Goal: Navigation & Orientation: Find specific page/section

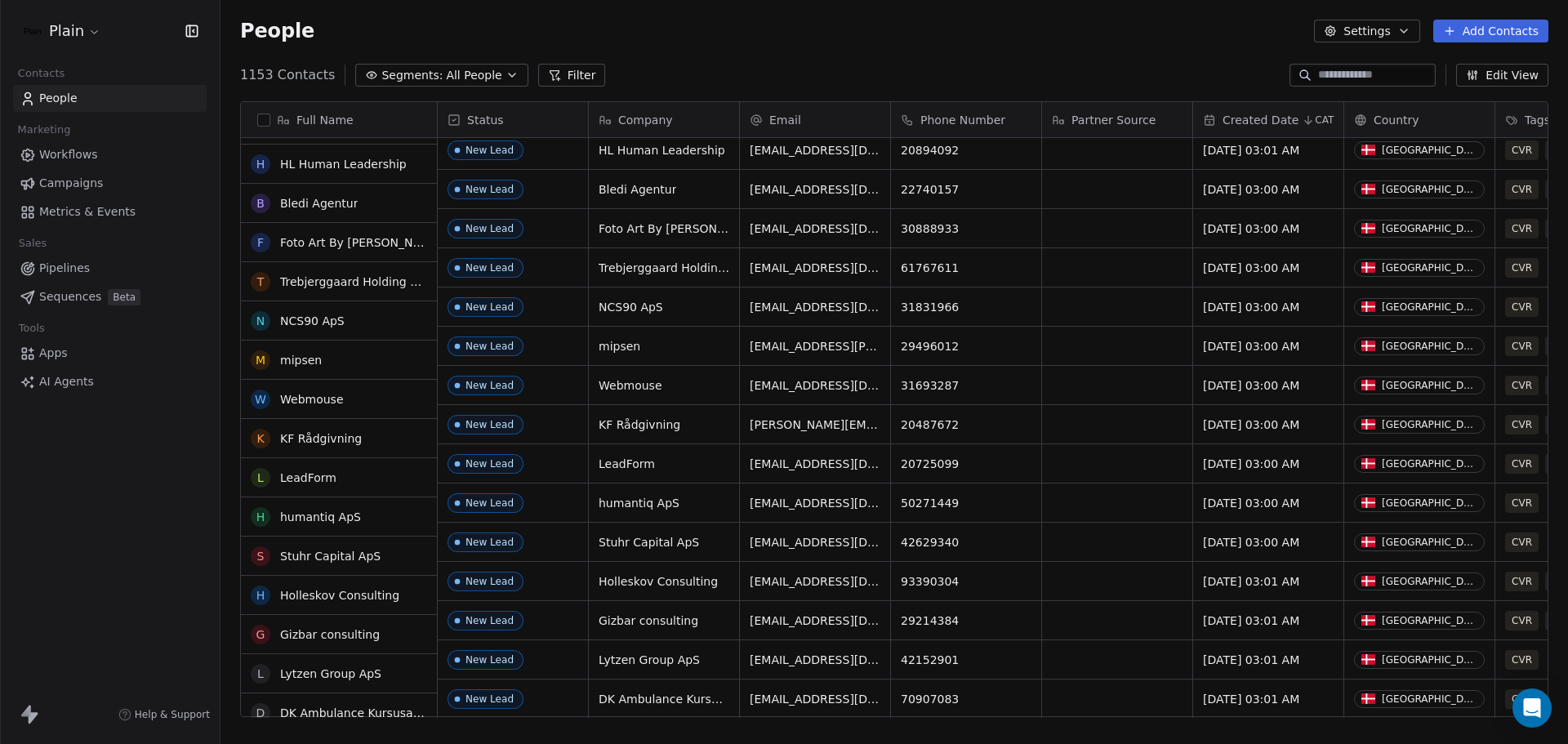
scroll to position [1144, 0]
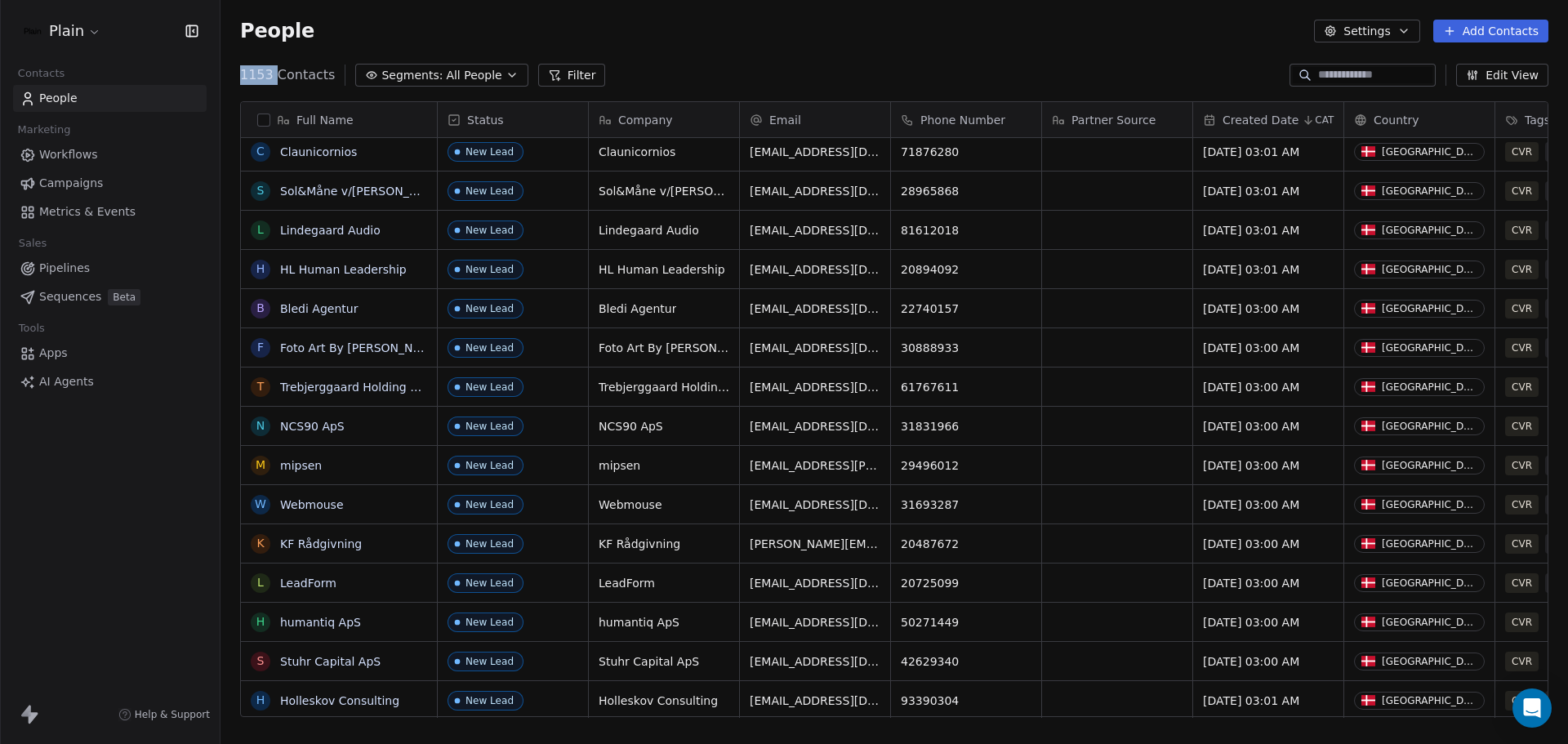
drag, startPoint x: 238, startPoint y: 75, endPoint x: 273, endPoint y: 71, distance: 35.2
click at [273, 71] on div "1153 Contacts Segments: All People Filter Edit View" at bounding box center [894, 75] width 1348 height 26
click at [273, 71] on span "1153 Contacts" at bounding box center [287, 75] width 95 height 20
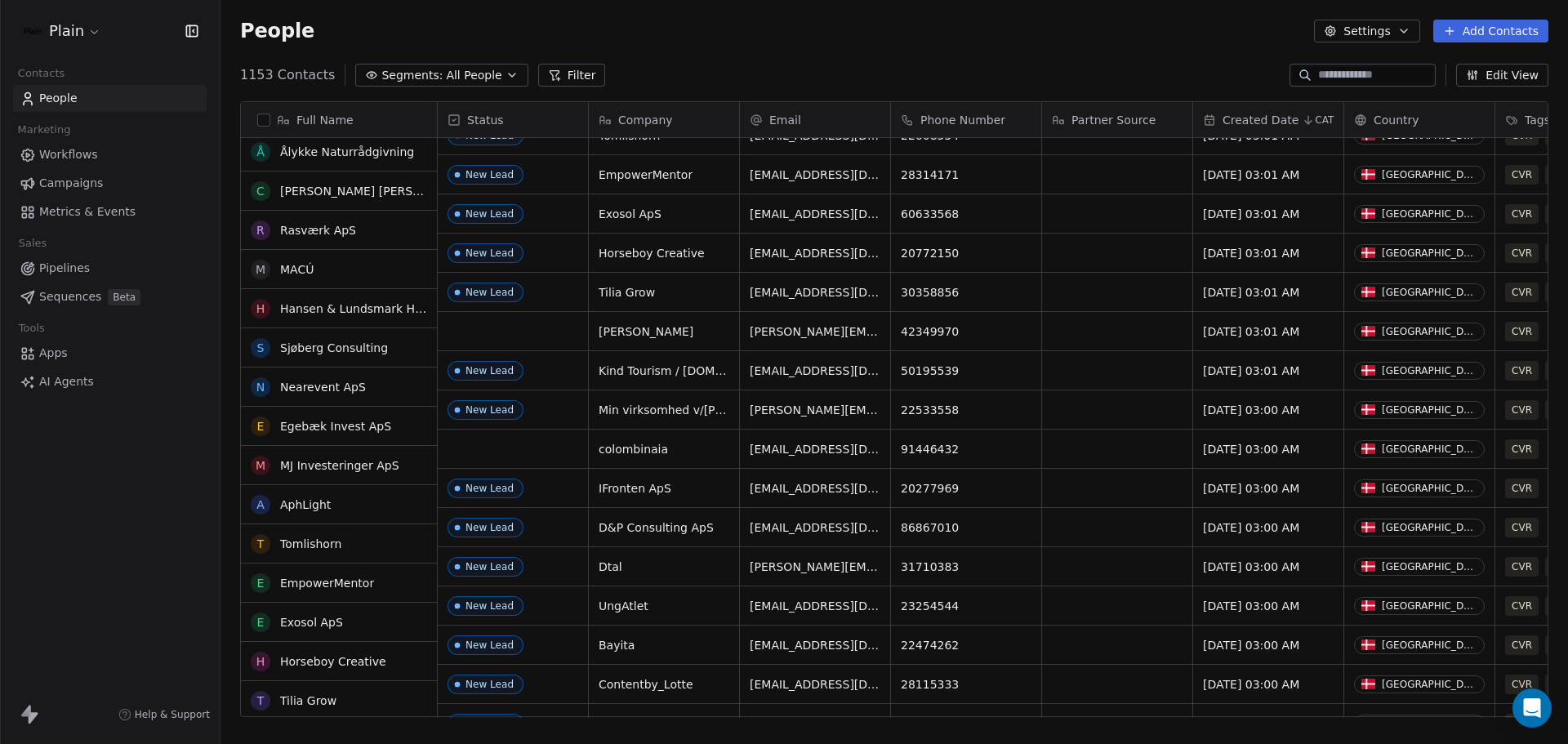
scroll to position [2532, 0]
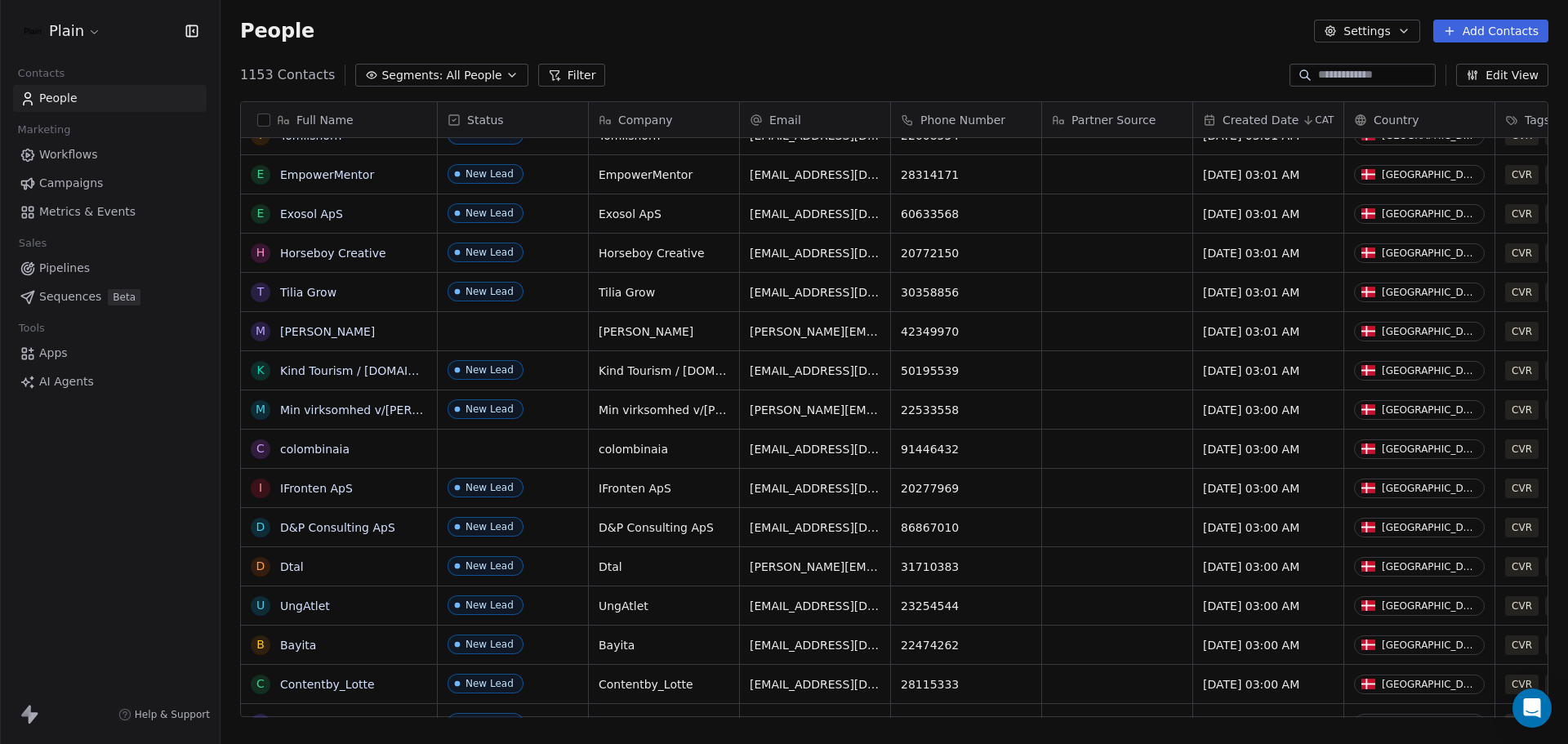
click at [85, 29] on html "Plain Contacts People Marketing Workflows Campaigns Metrics & Events Sales Pipe…" at bounding box center [784, 372] width 1568 height 744
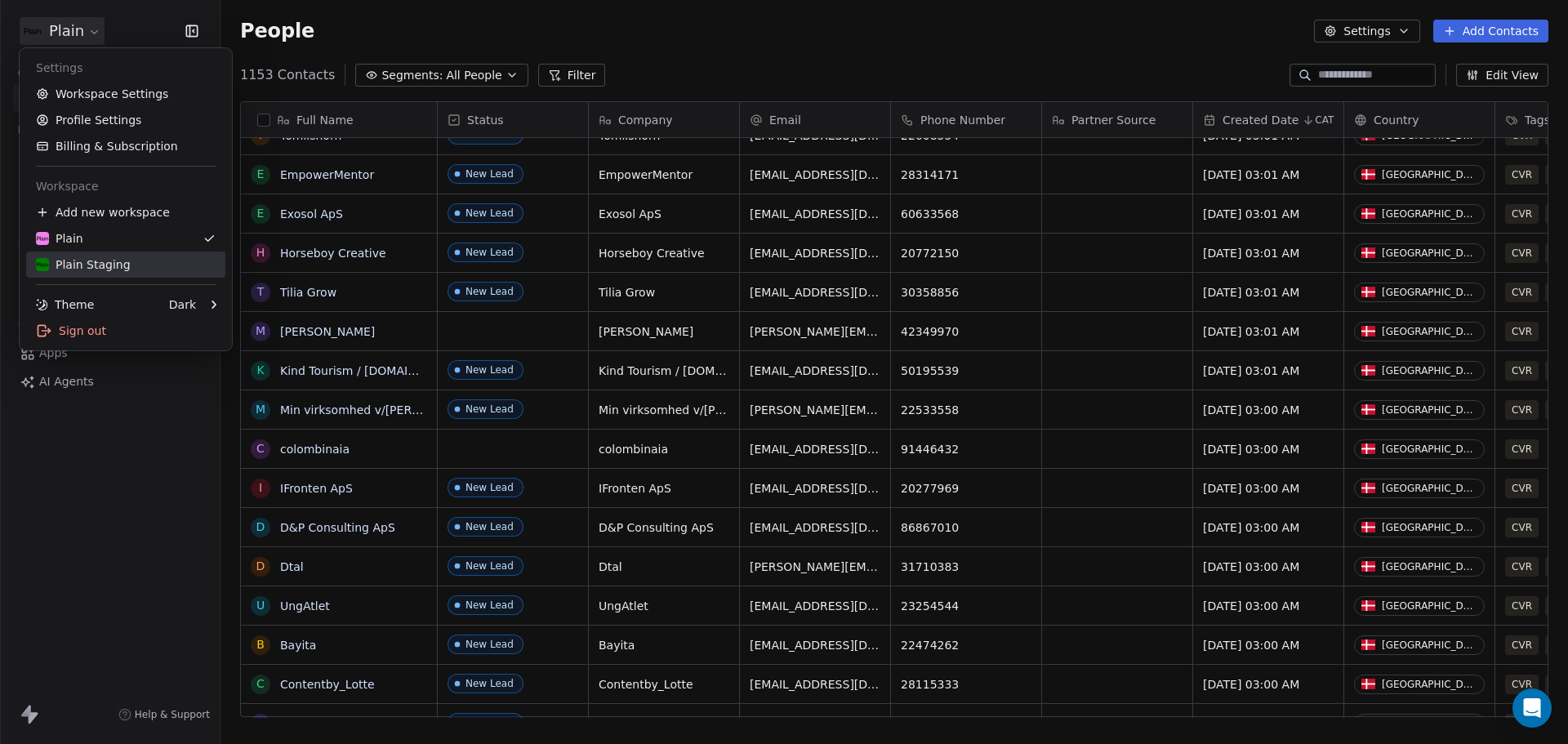
click at [129, 260] on div "Plain Staging" at bounding box center [125, 265] width 179 height 16
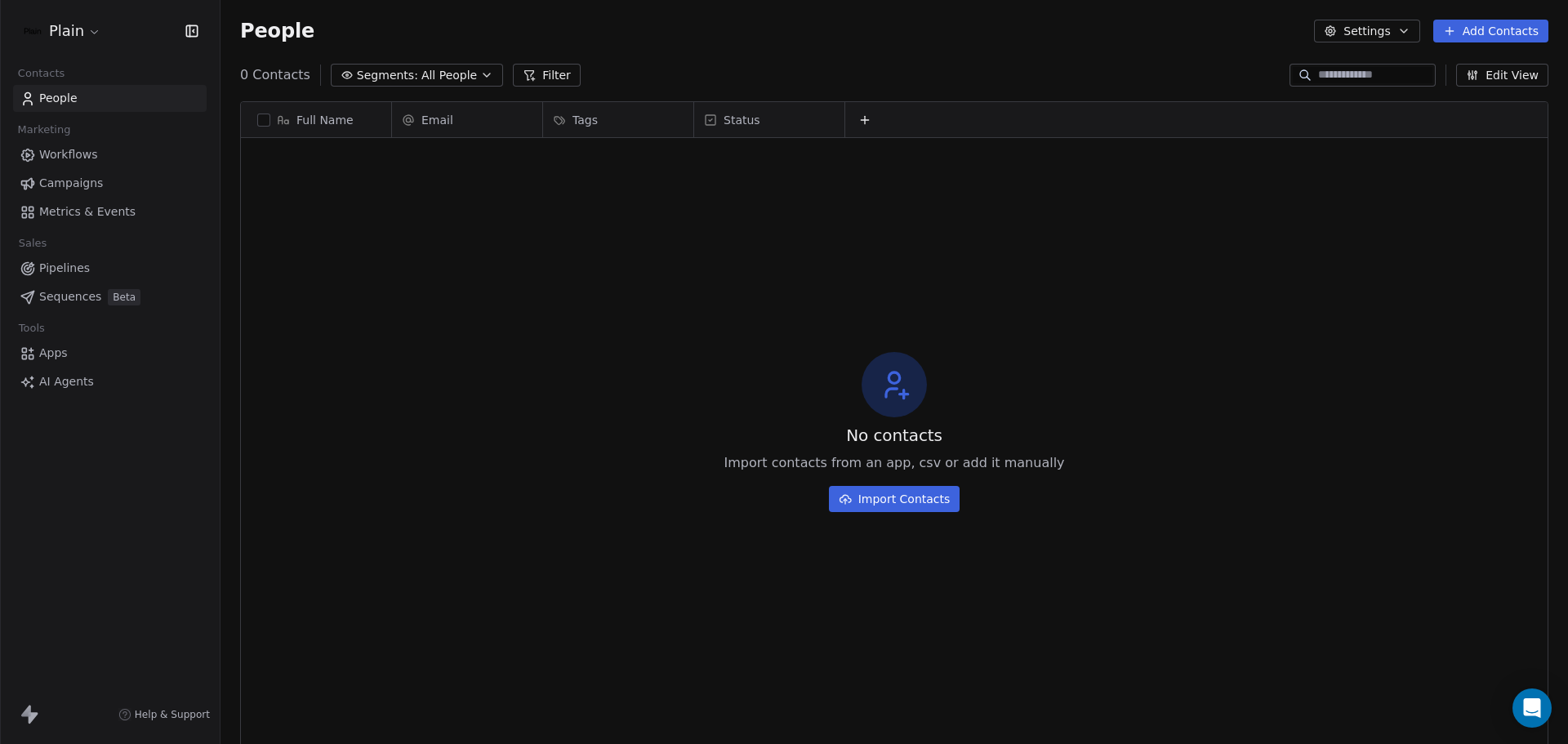
click at [98, 154] on link "Workflows" at bounding box center [110, 154] width 194 height 27
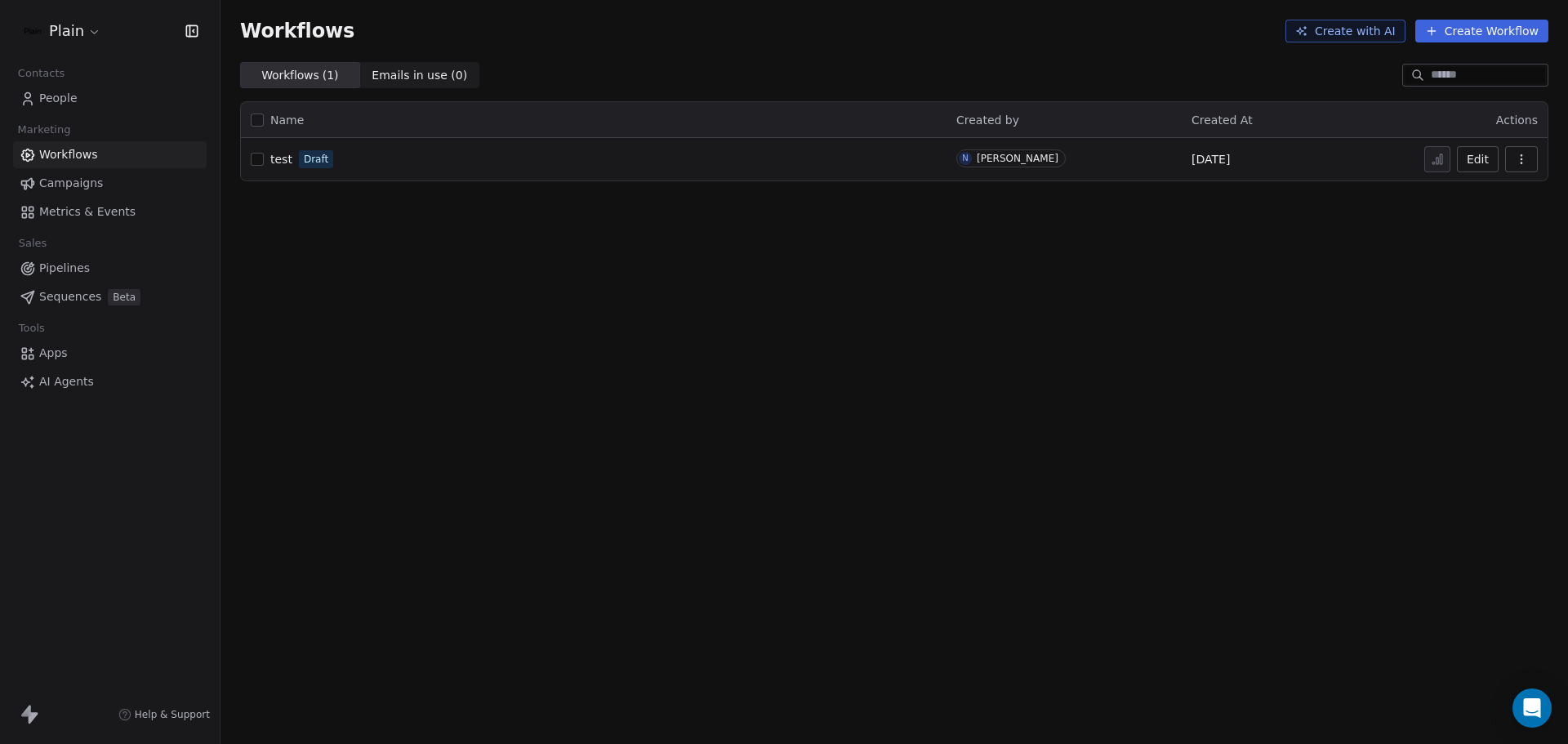
click at [99, 186] on link "Campaigns" at bounding box center [110, 183] width 194 height 27
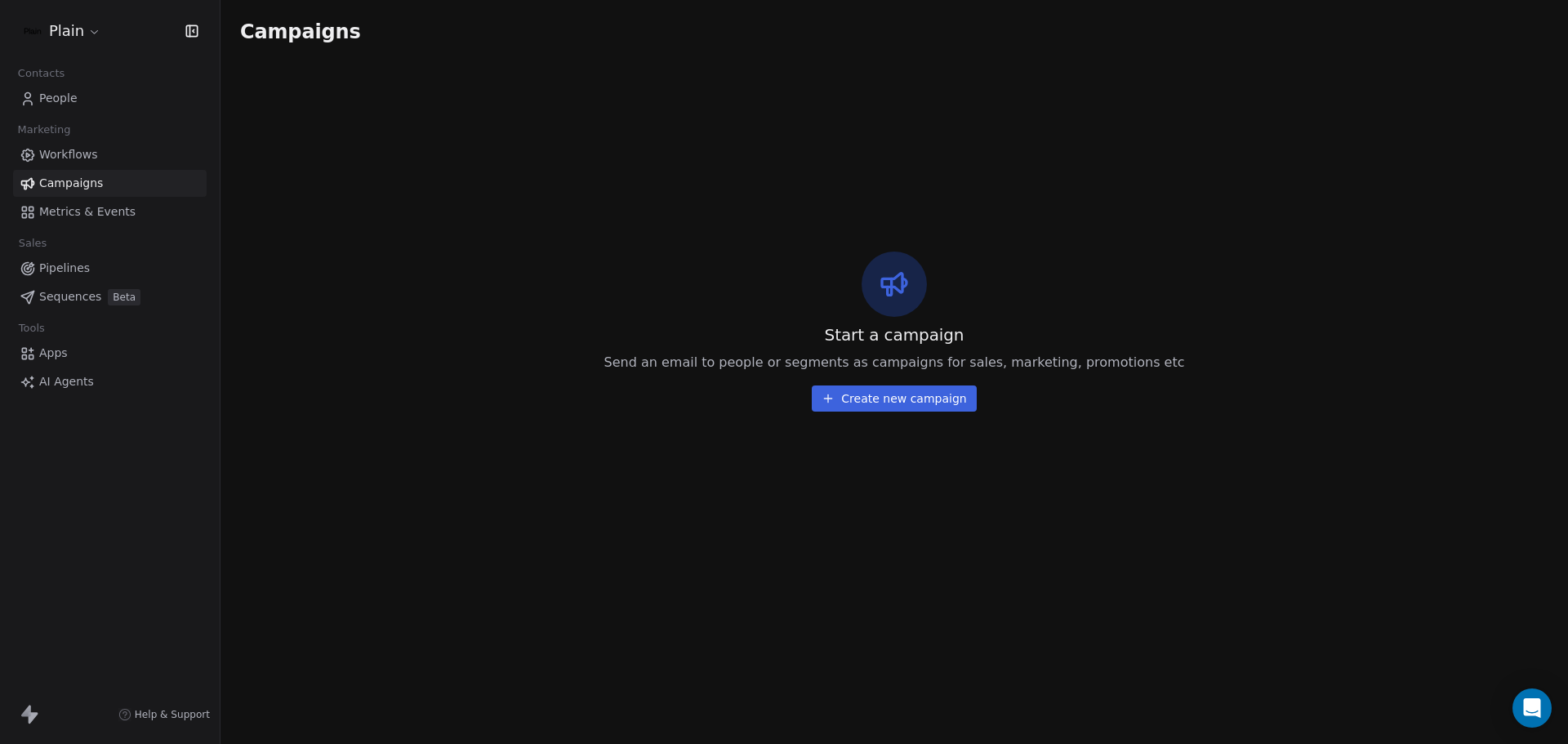
click at [88, 210] on span "Metrics & Events" at bounding box center [87, 211] width 97 height 17
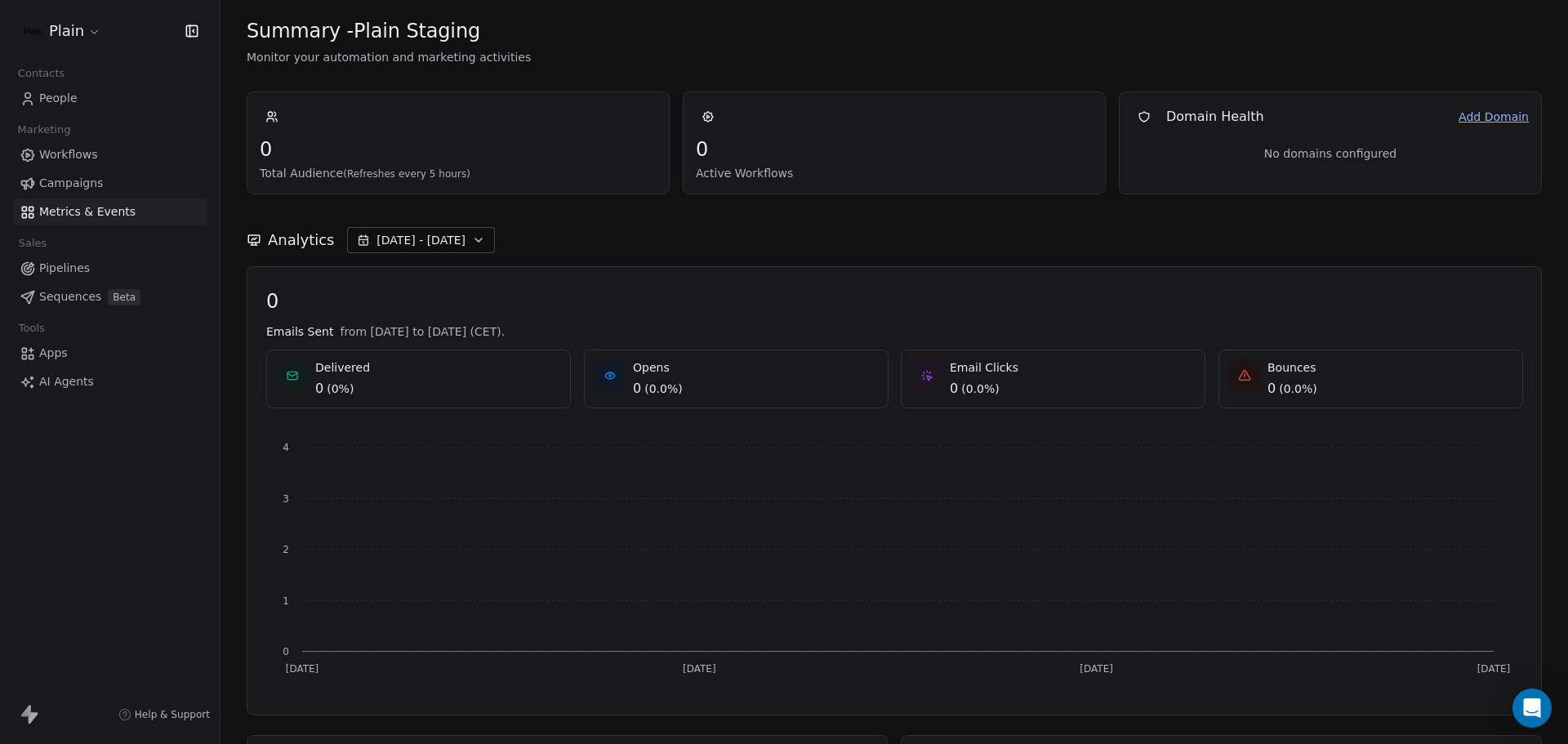
click at [58, 99] on span "People" at bounding box center [58, 98] width 38 height 17
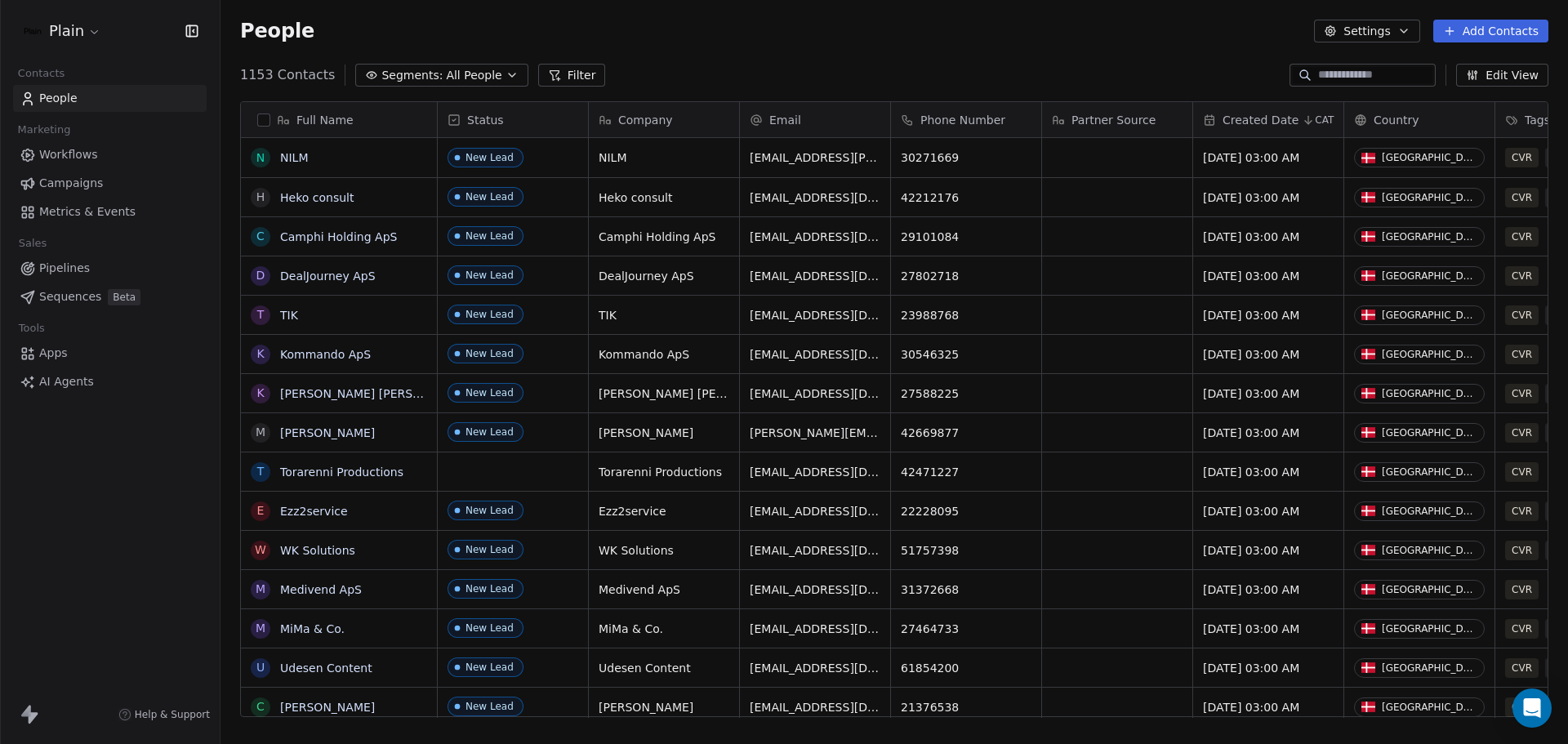
scroll to position [642, 1335]
click at [87, 28] on html "Plain Contacts People Marketing Workflows Campaigns Metrics & Events Sales Pipe…" at bounding box center [784, 372] width 1568 height 744
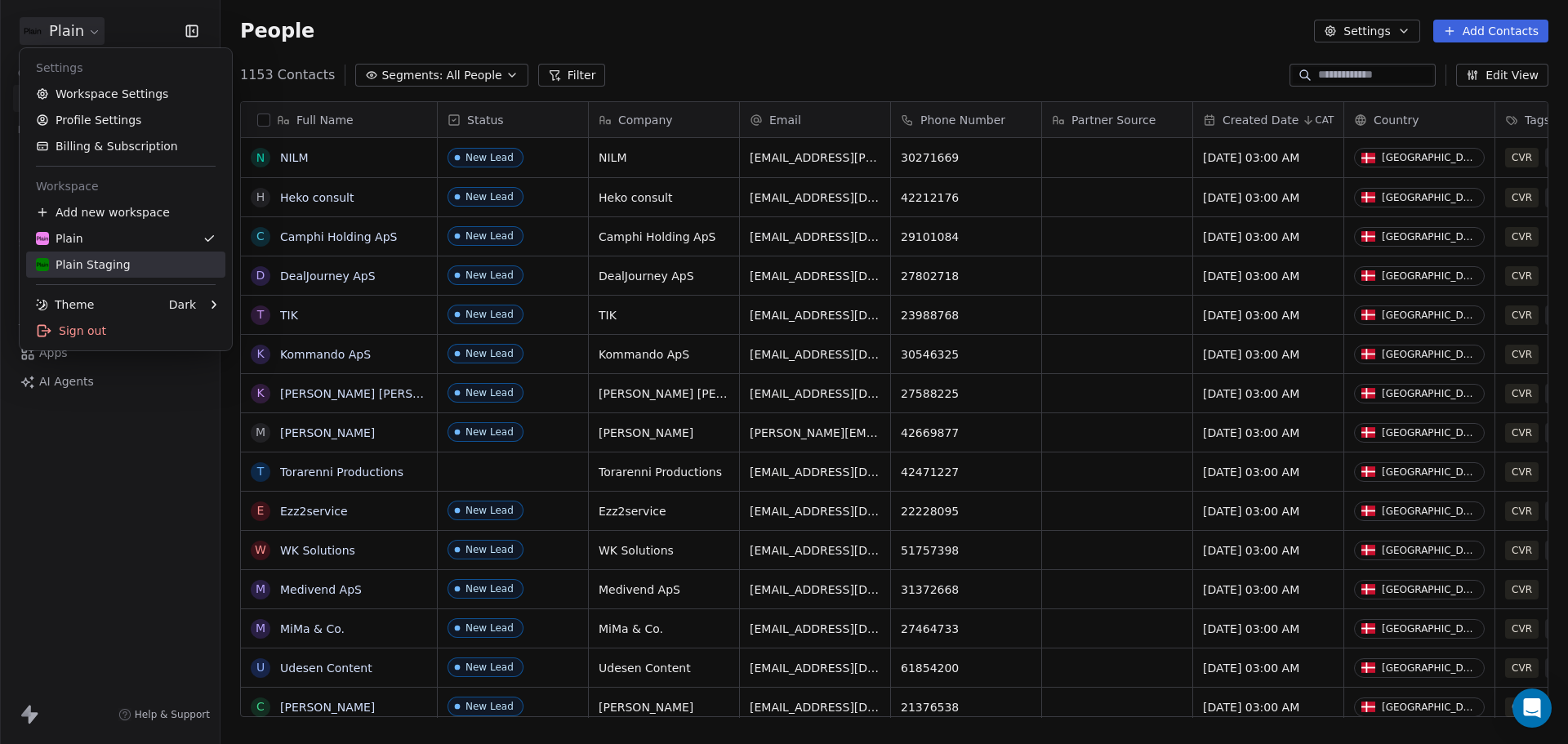
click at [115, 255] on link "Plain Staging" at bounding box center [125, 264] width 199 height 26
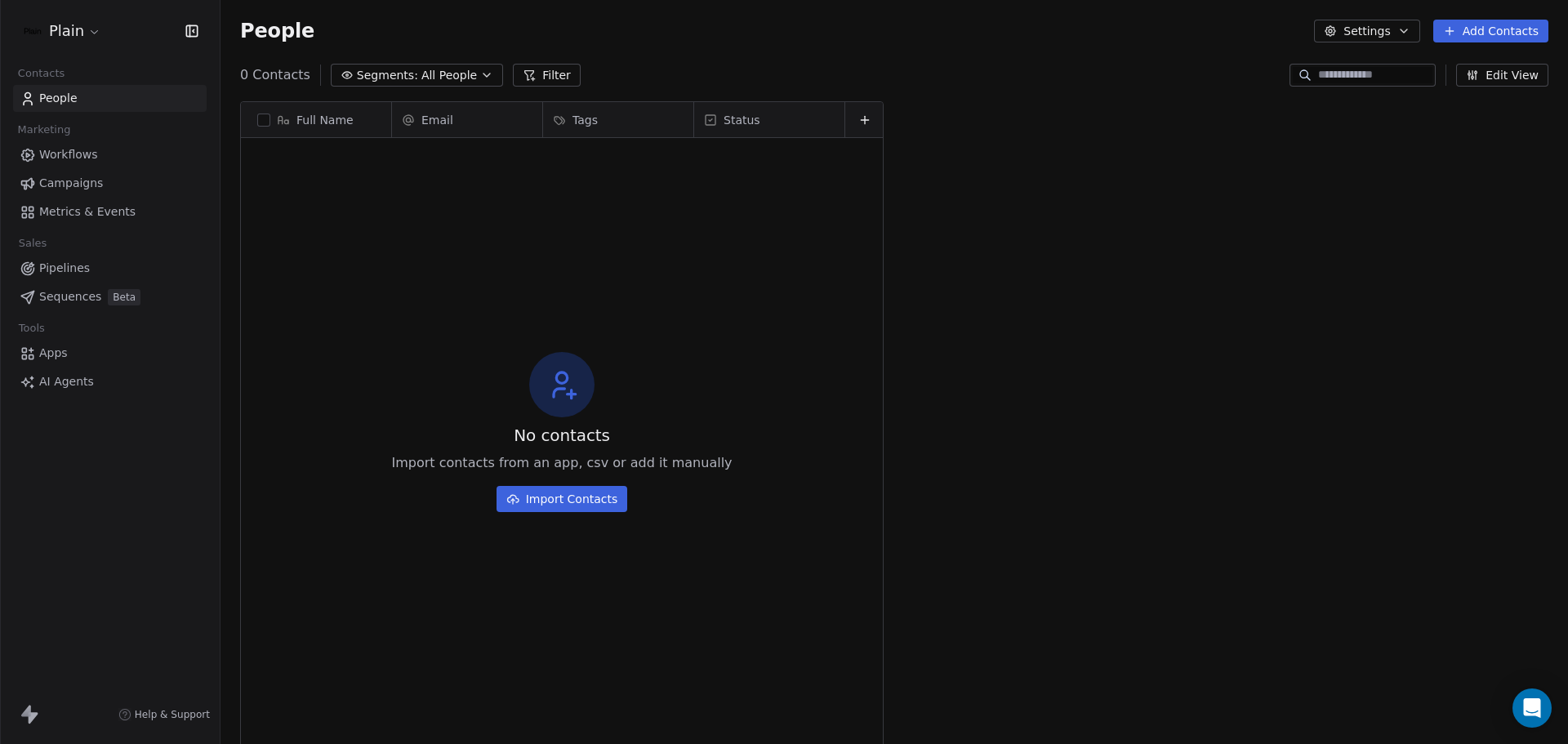
scroll to position [642, 1335]
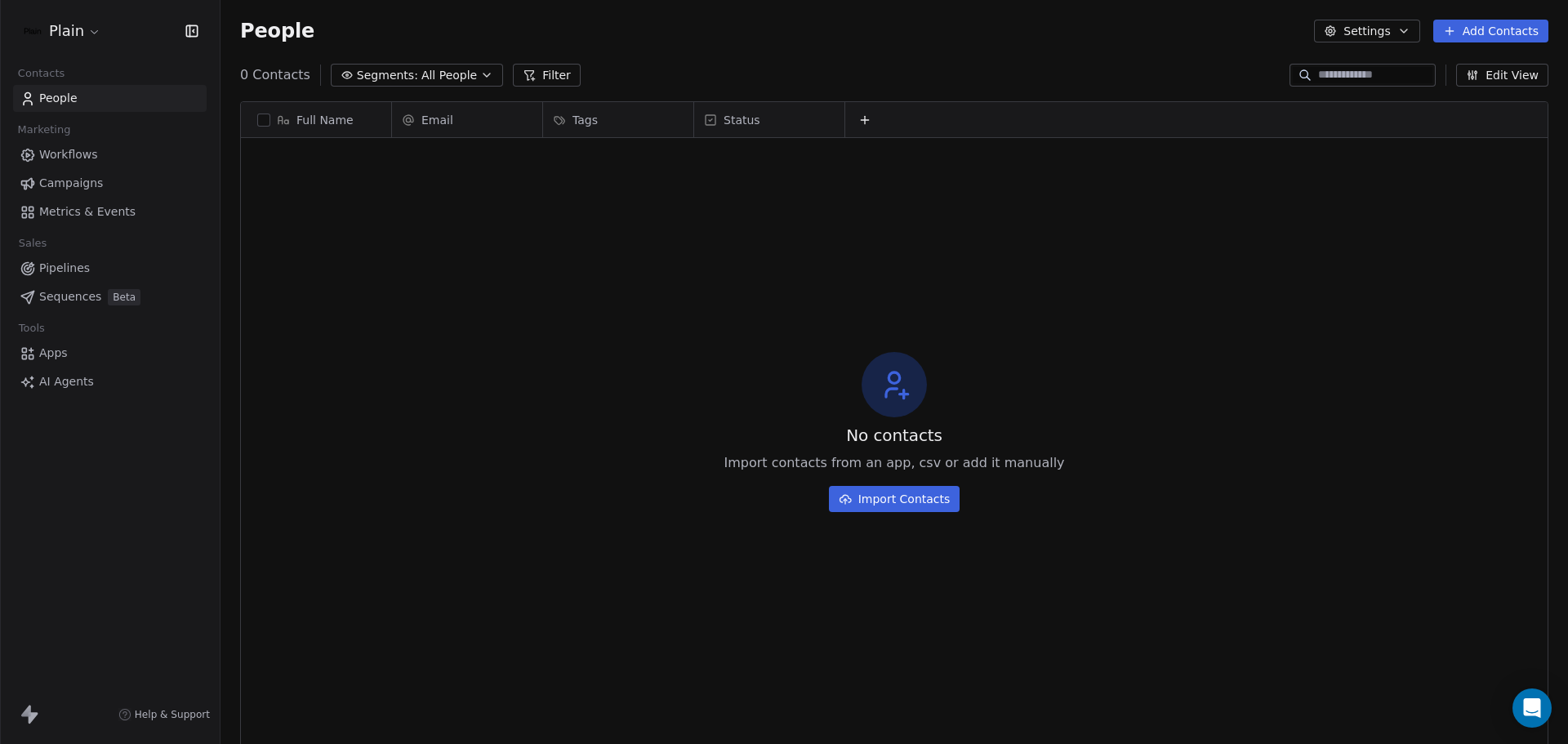
click at [96, 36] on html "Plain Contacts People Marketing Workflows Campaigns Metrics & Events Sales Pipe…" at bounding box center [784, 372] width 1568 height 744
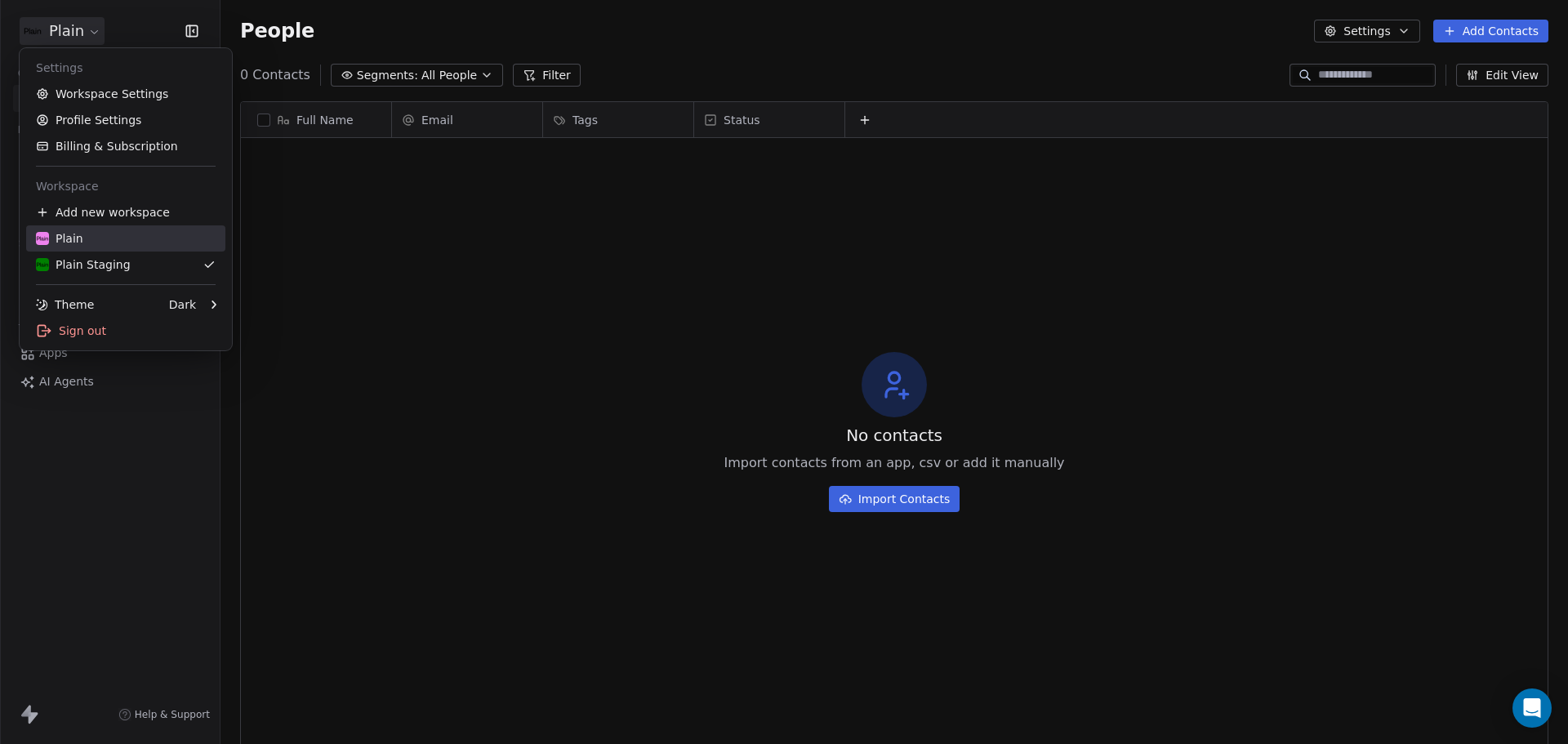
click at [101, 244] on div "Plain" at bounding box center [125, 238] width 179 height 16
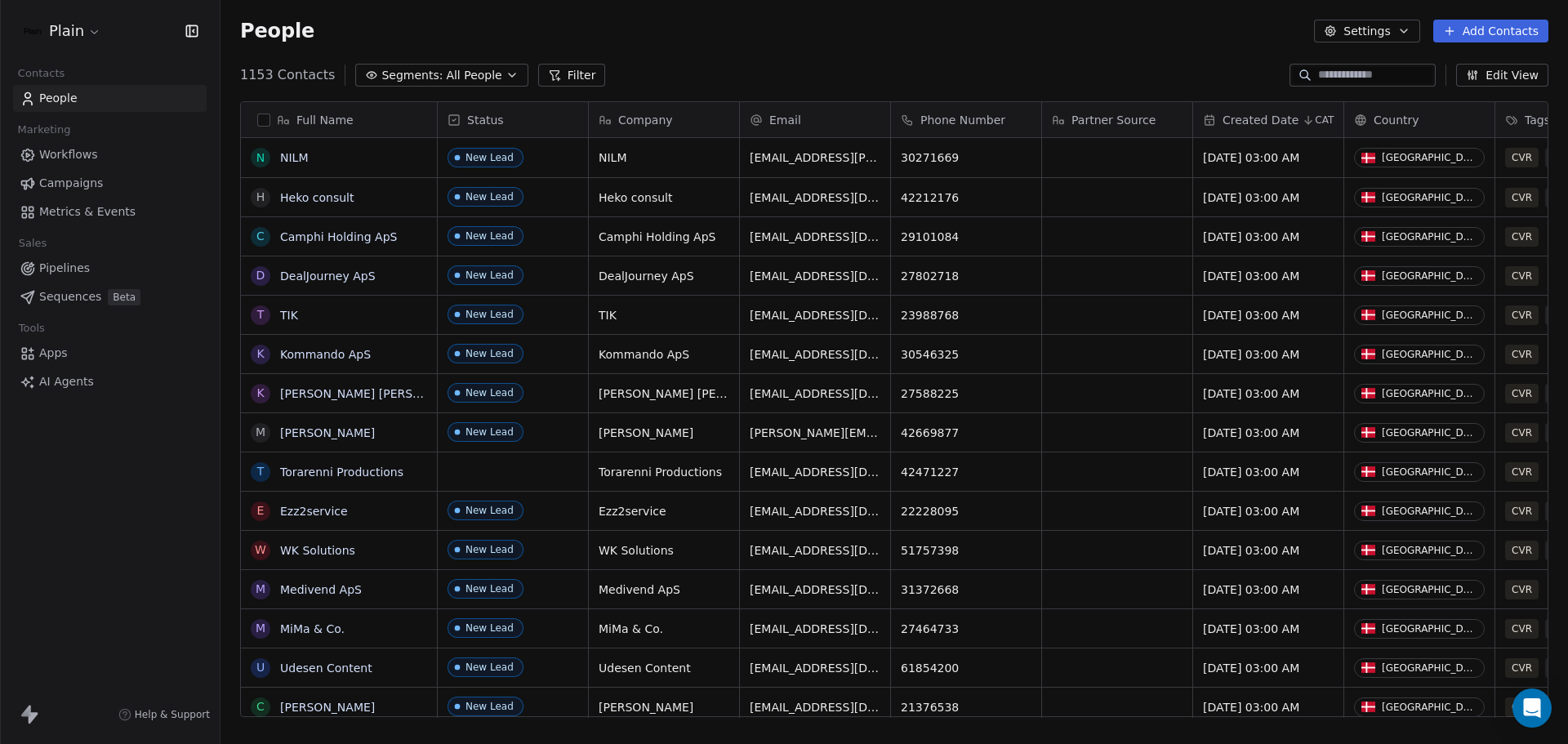
scroll to position [642, 1335]
click at [87, 34] on html "Plain Contacts People Marketing Workflows Campaigns Metrics & Events Sales Pipe…" at bounding box center [784, 372] width 1568 height 744
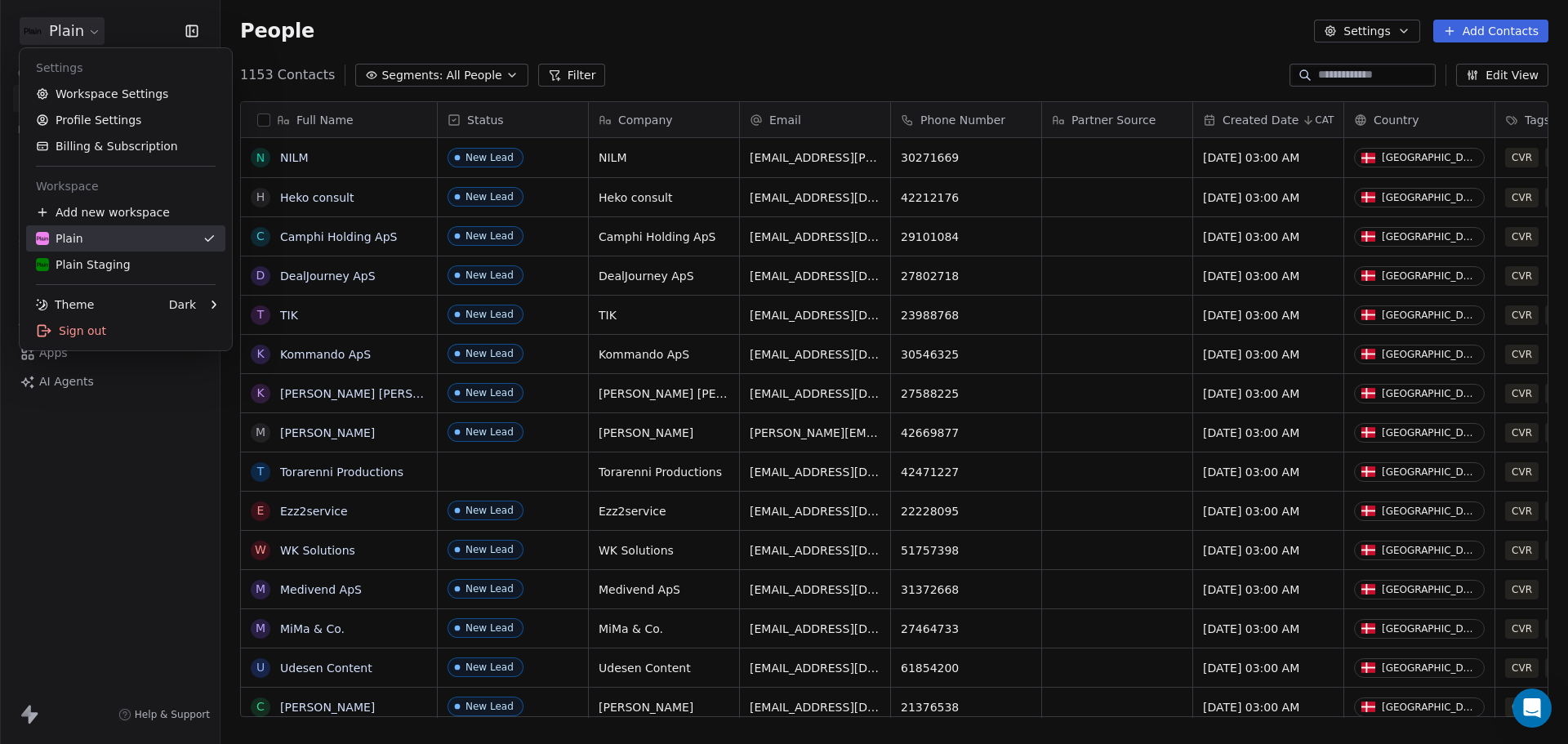
click at [76, 254] on link "Plain Staging" at bounding box center [125, 264] width 199 height 26
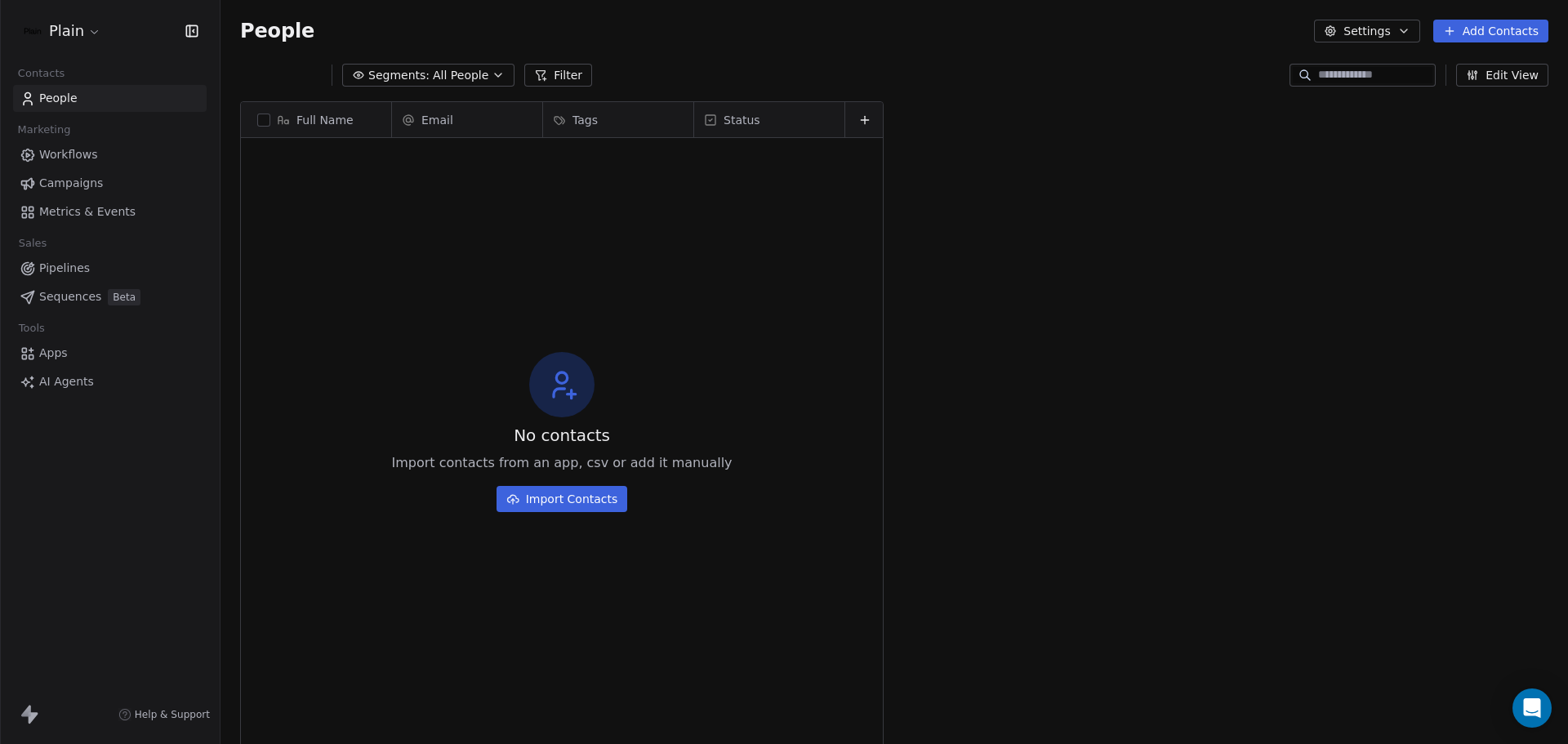
scroll to position [642, 1335]
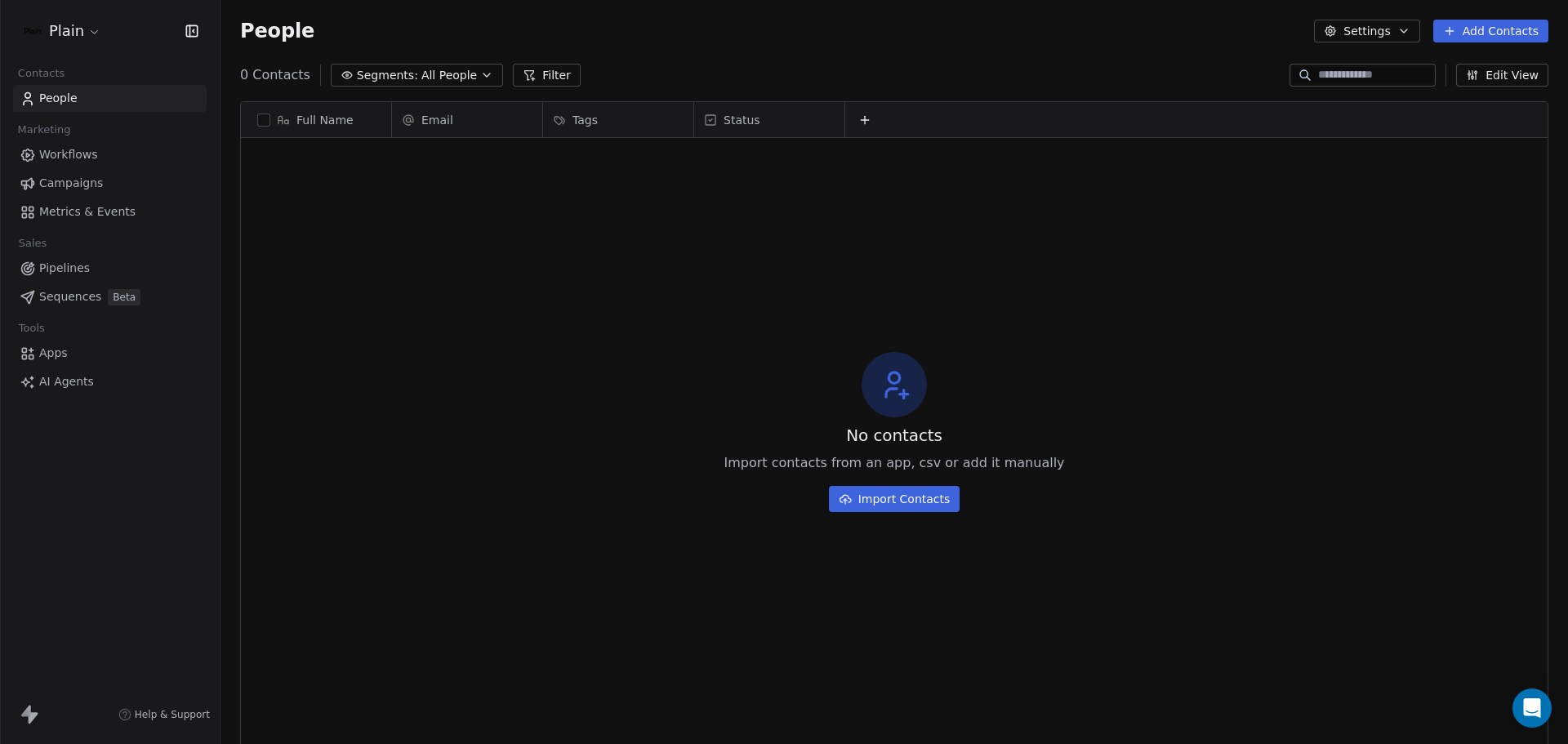
click at [129, 265] on link "Pipelines" at bounding box center [110, 268] width 194 height 27
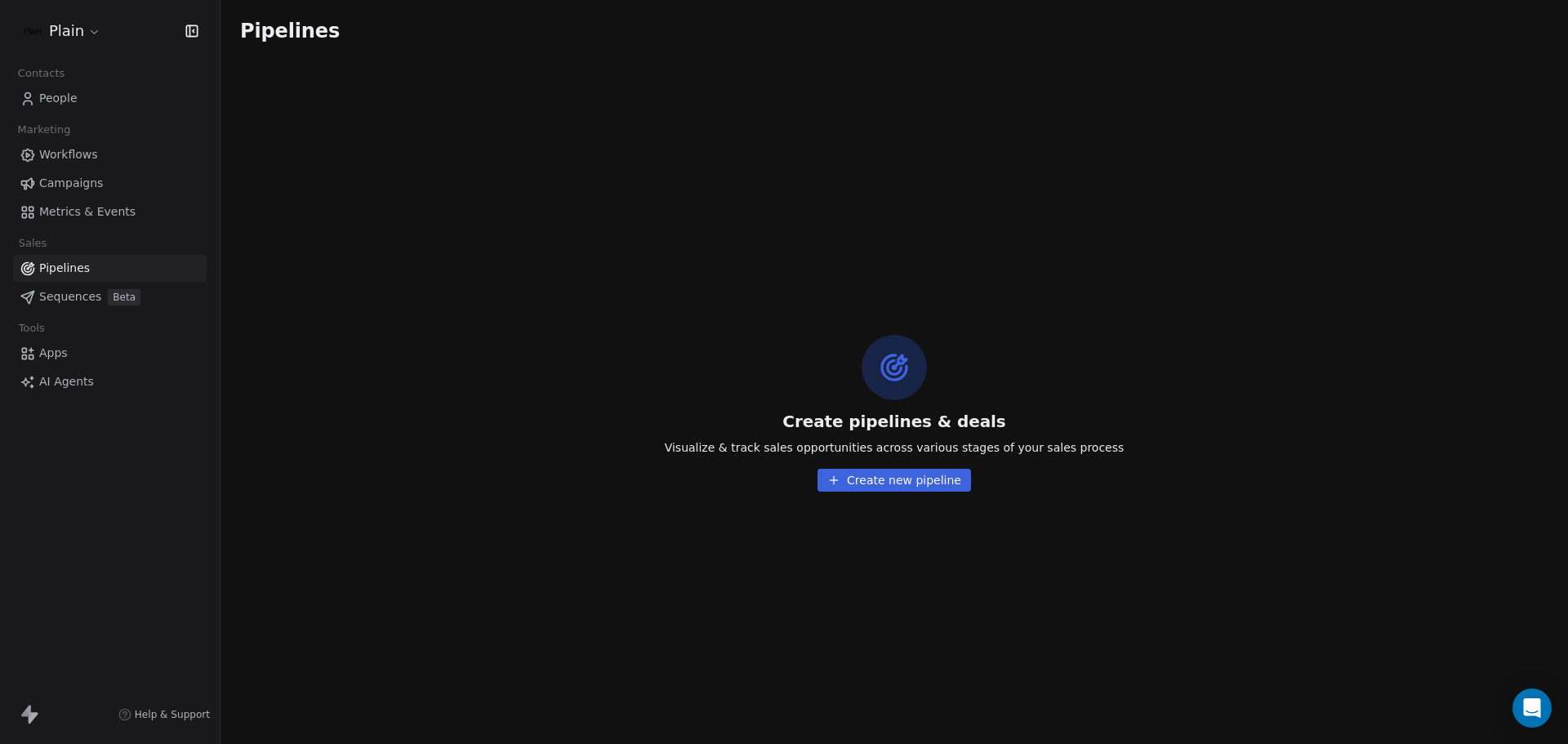
click at [85, 290] on span "Sequences" at bounding box center [70, 297] width 62 height 17
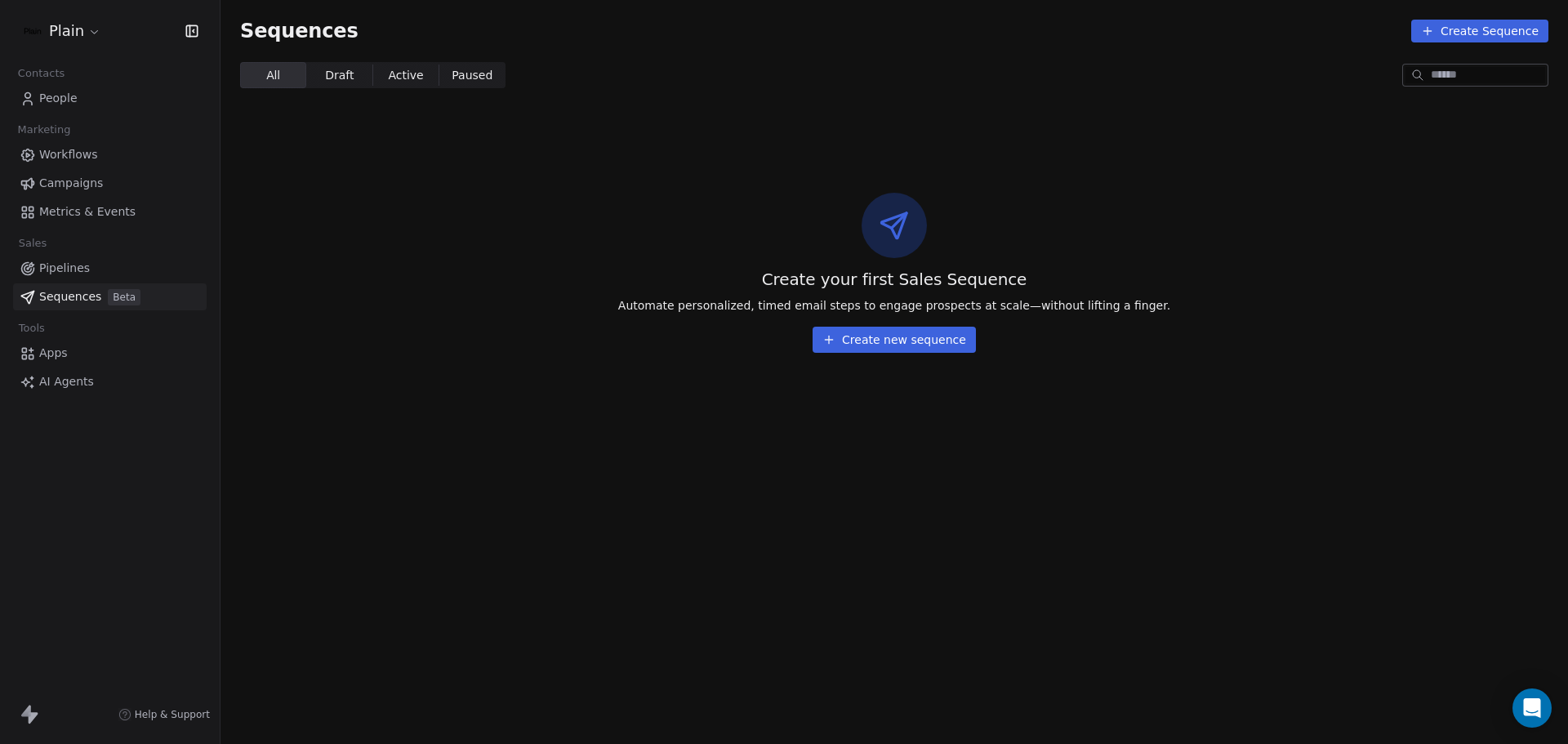
click at [69, 253] on div "Sales" at bounding box center [110, 243] width 194 height 23
click at [88, 209] on span "Metrics & Events" at bounding box center [87, 211] width 97 height 17
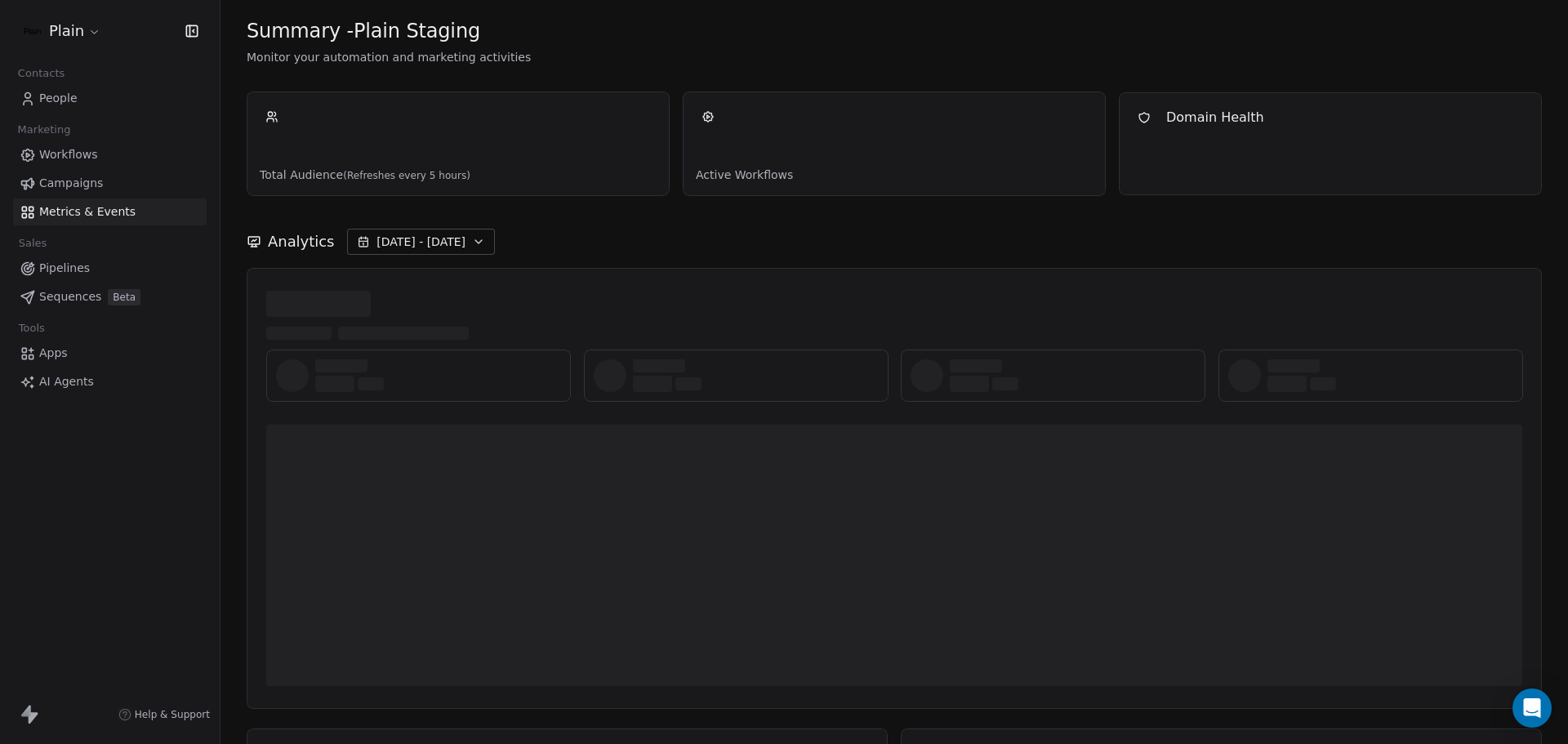
click at [94, 162] on span "Workflows" at bounding box center [68, 154] width 59 height 17
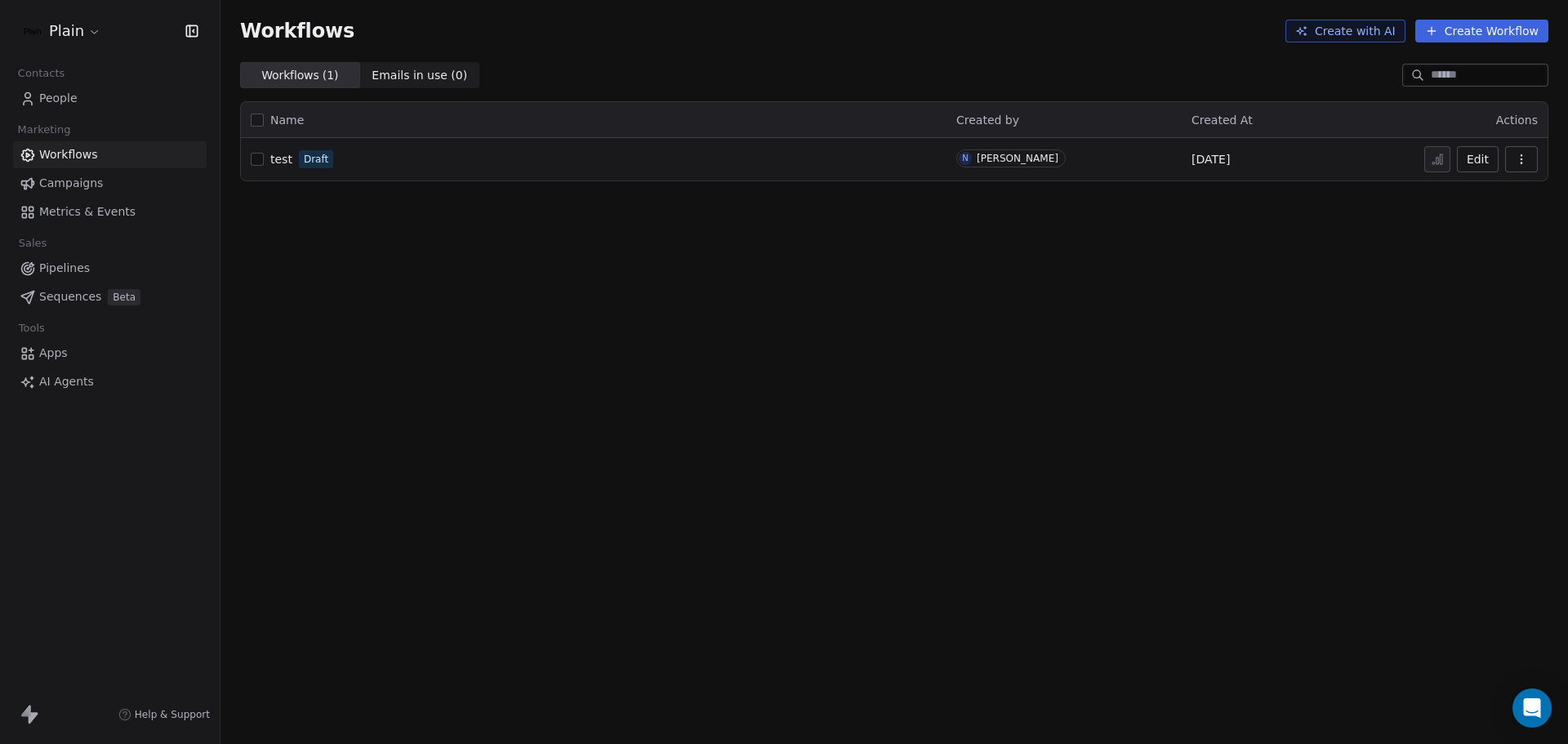
click at [91, 144] on link "Workflows" at bounding box center [110, 154] width 194 height 27
click at [91, 108] on link "People" at bounding box center [110, 99] width 194 height 27
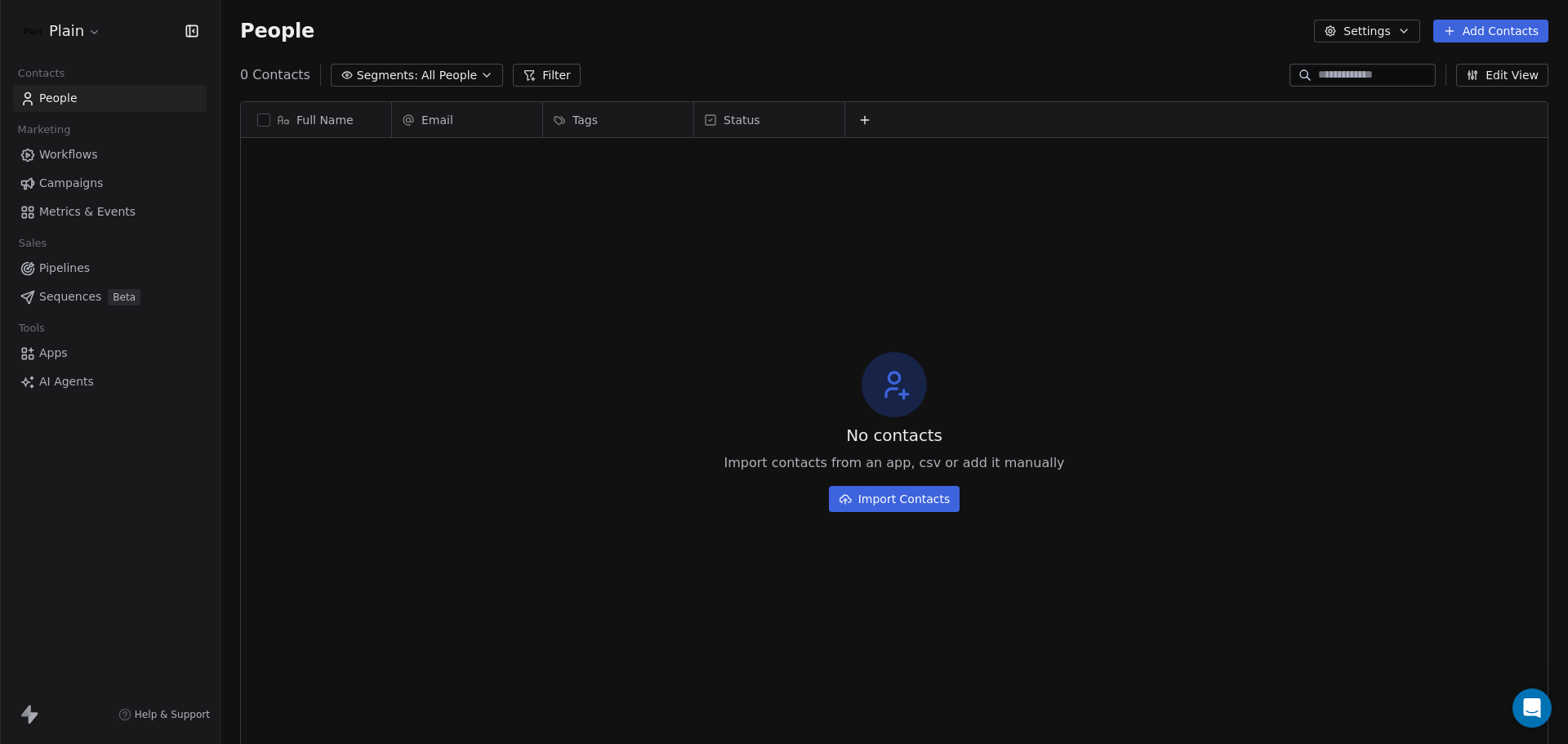
scroll to position [642, 1335]
